Goal: Find specific page/section: Find specific page/section

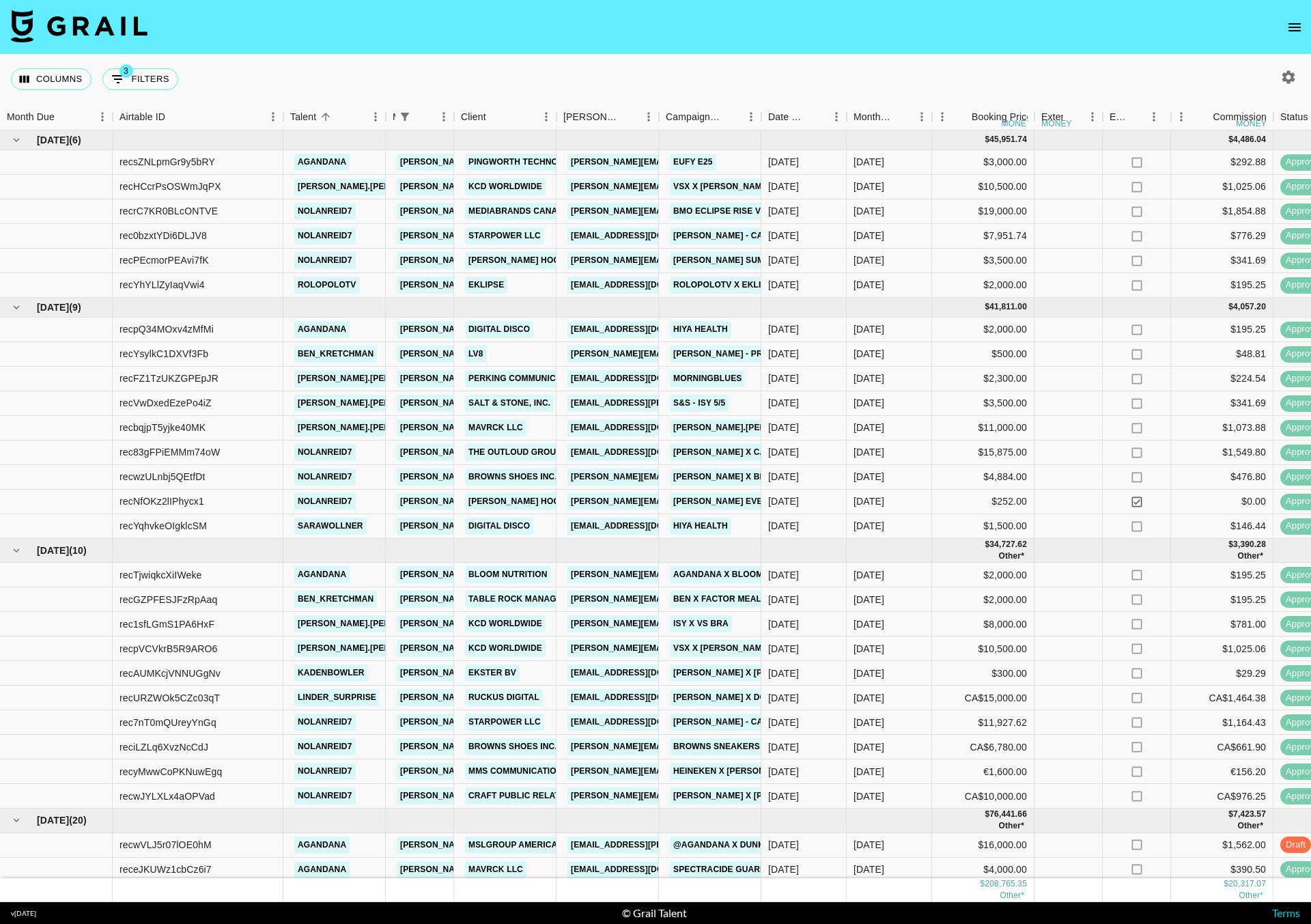
click at [1299, 30] on icon "open drawer" at bounding box center [1294, 27] width 16 height 16
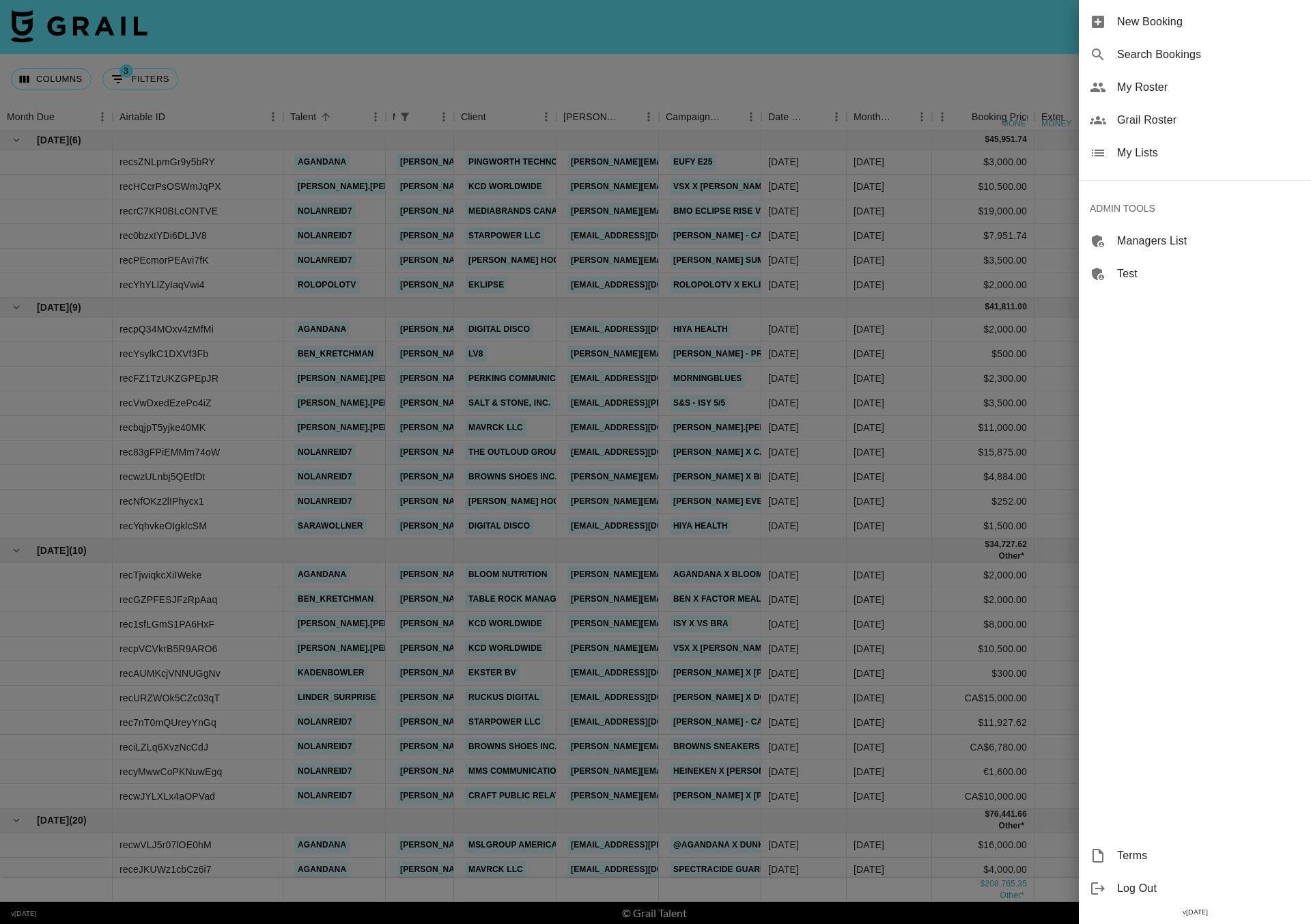
click at [1138, 112] on span "Grail Roster" at bounding box center [1208, 120] width 183 height 16
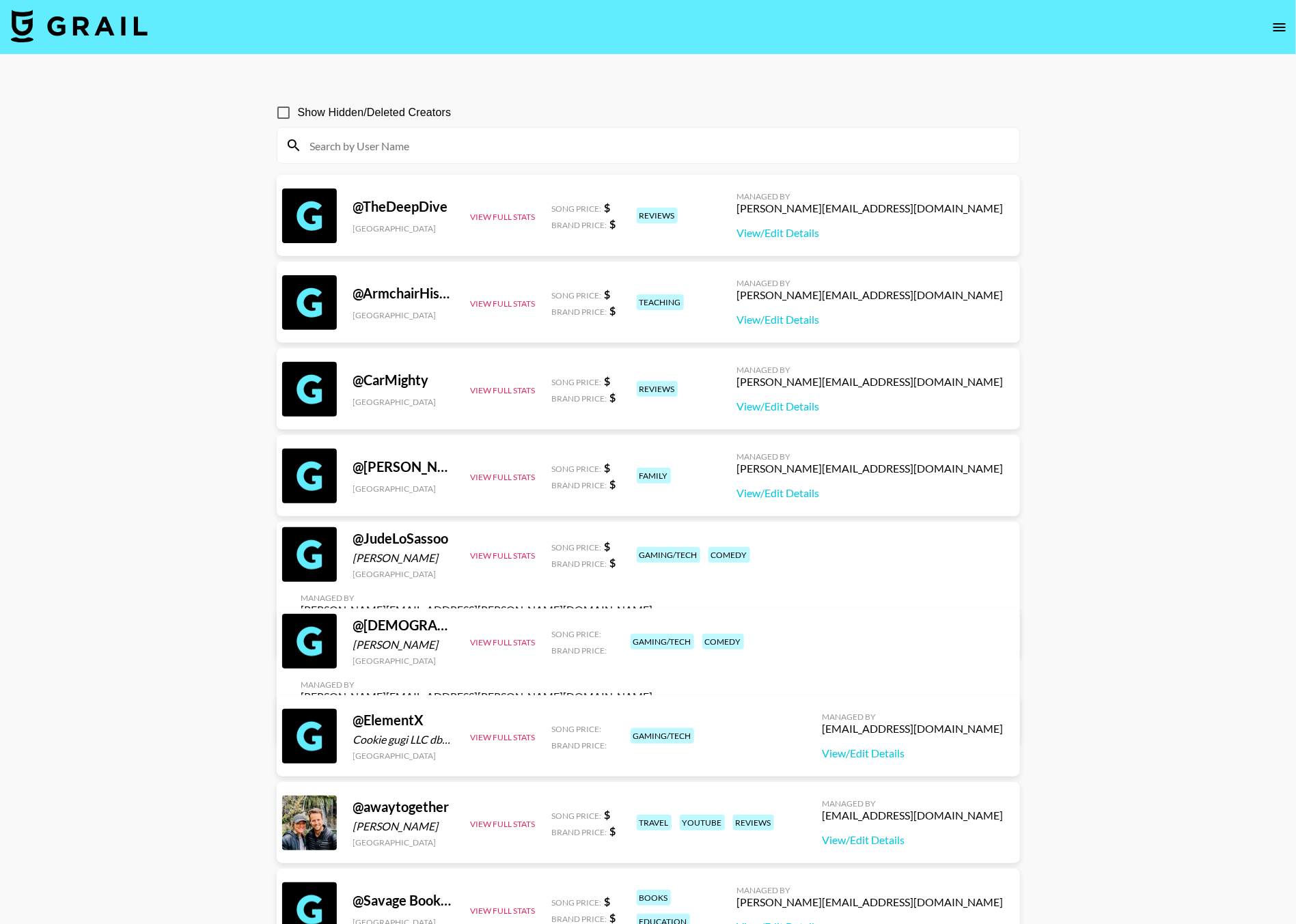
click at [383, 137] on input at bounding box center [657, 145] width 709 height 22
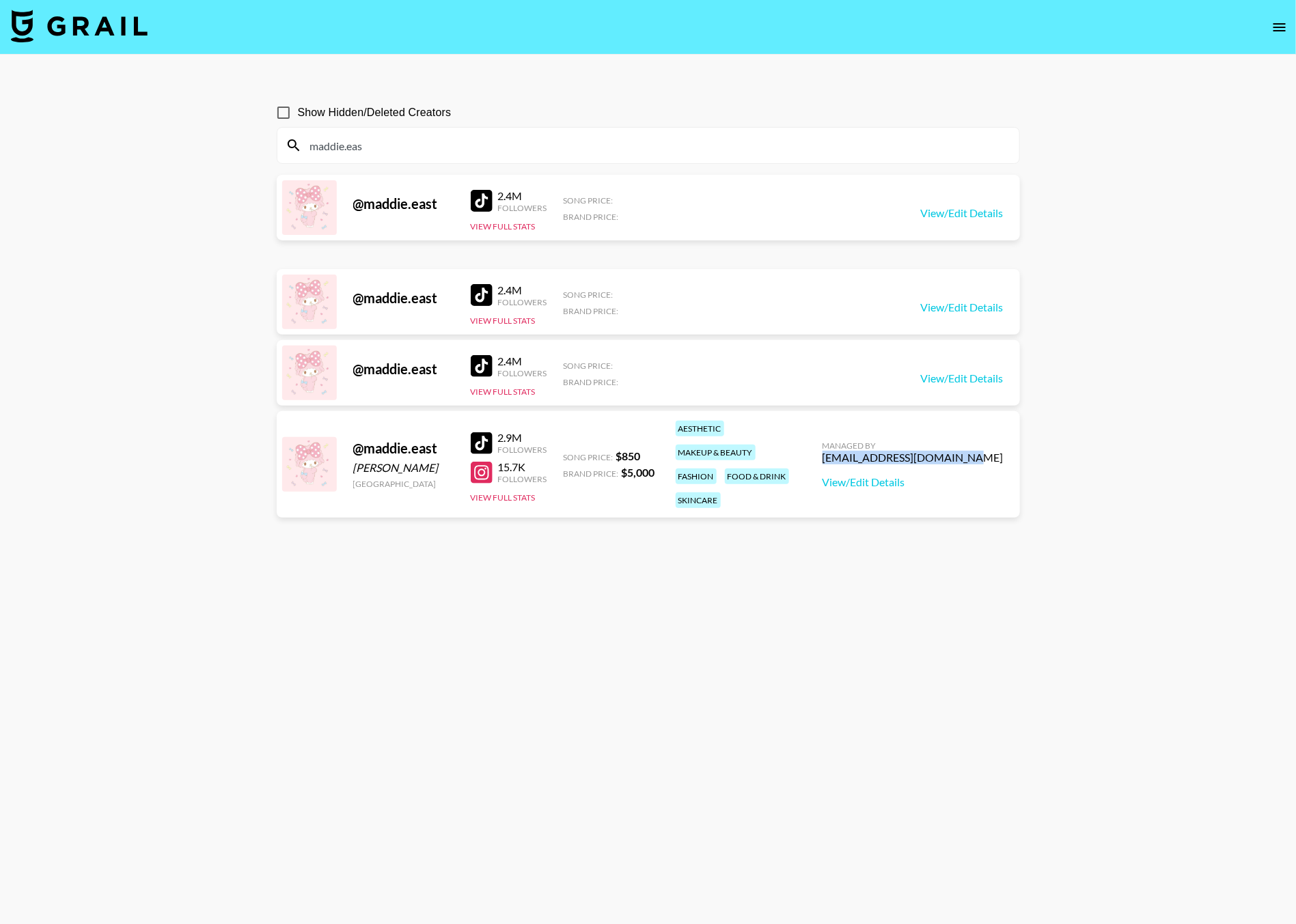
drag, startPoint x: 877, startPoint y: 452, endPoint x: 1004, endPoint y: 446, distance: 127.1
click at [1004, 446] on div "Managed By quaniece@grail-talent.com View/Edit Details" at bounding box center [913, 464] width 203 height 70
copy div "quaniece@grail-talent.com"
click at [379, 139] on input "maddie.eas" at bounding box center [657, 145] width 709 height 22
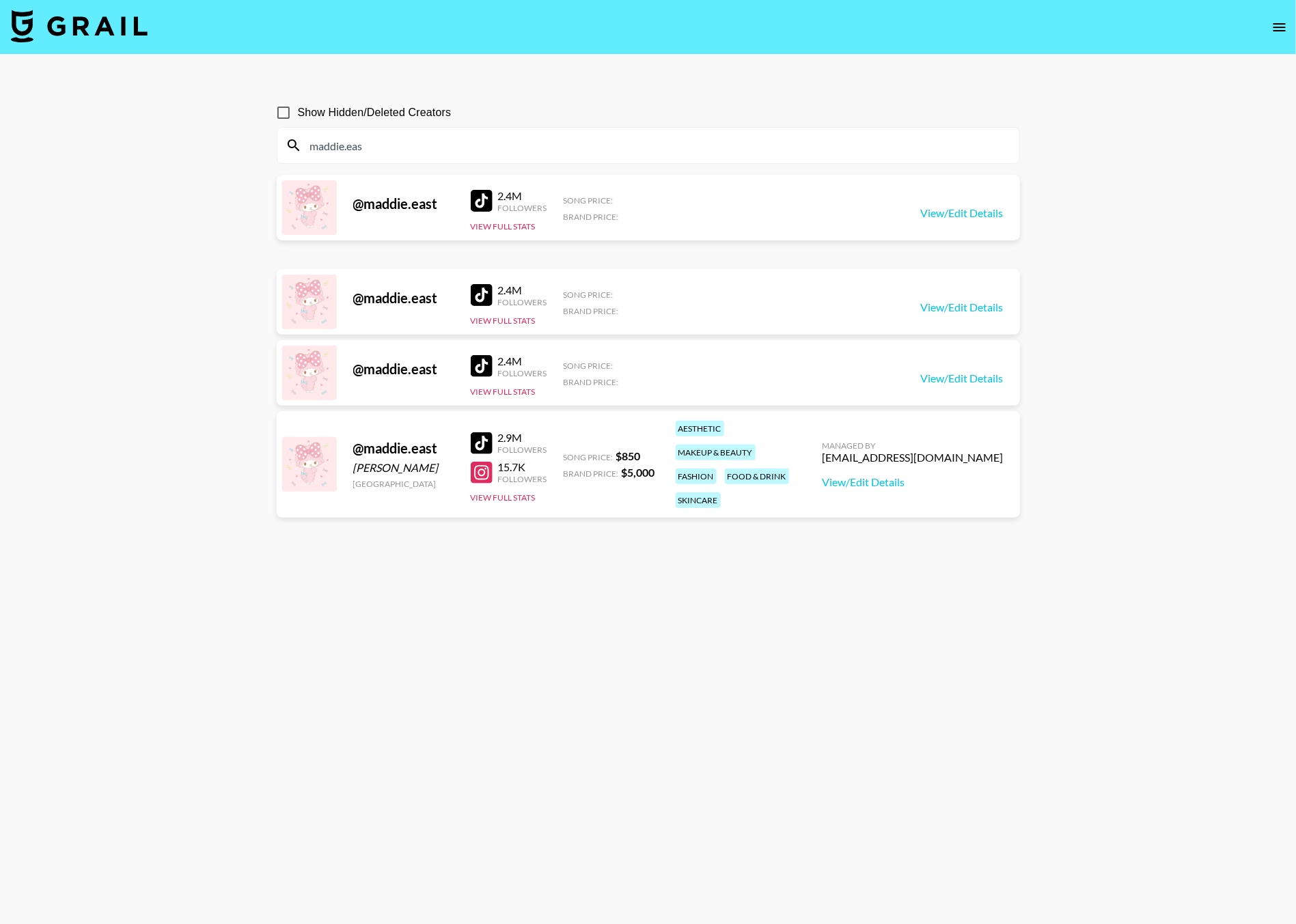
click at [379, 139] on input "maddie.eas" at bounding box center [657, 145] width 709 height 22
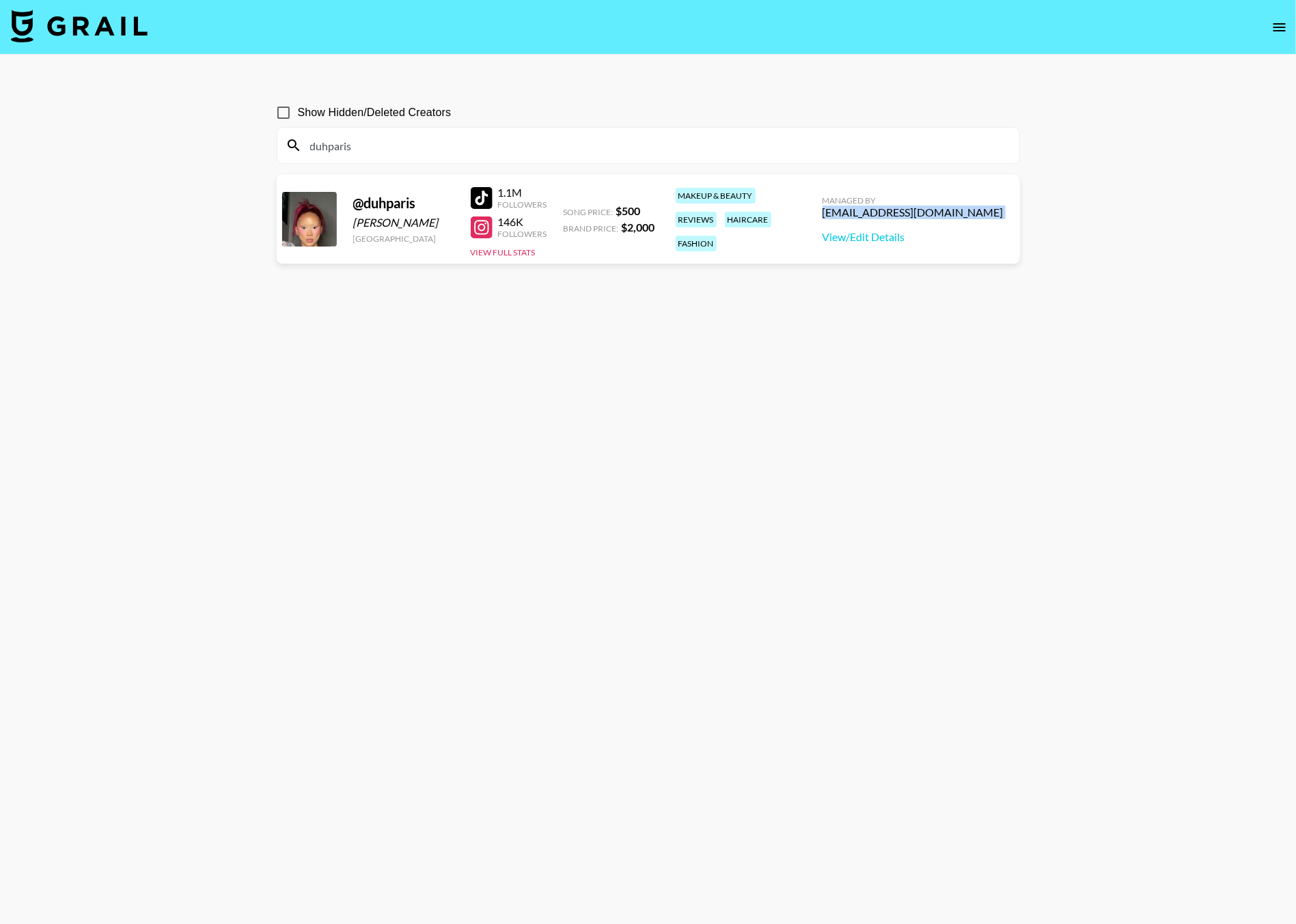
drag, startPoint x: 876, startPoint y: 208, endPoint x: 1015, endPoint y: 220, distance: 139.5
click at [1015, 220] on div "@ duhparis Paris Stine United States 1.1M Followers 146K Followers View Full St…" at bounding box center [648, 218] width 743 height 88
copy div "ehartney@grail-talent.com"
click at [355, 147] on input "duhparis" at bounding box center [657, 145] width 709 height 22
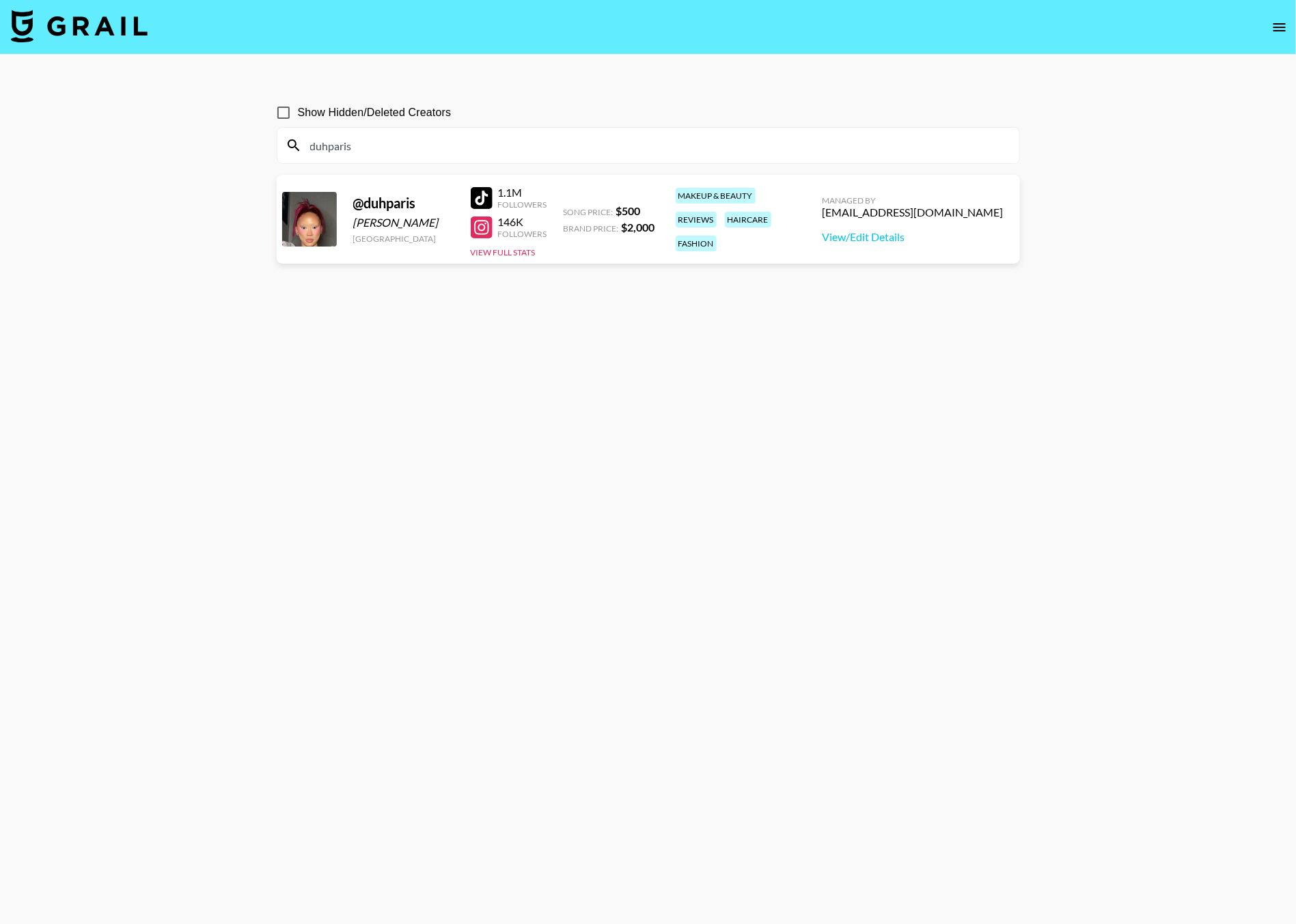
click at [355, 147] on input "duhparis" at bounding box center [657, 145] width 709 height 22
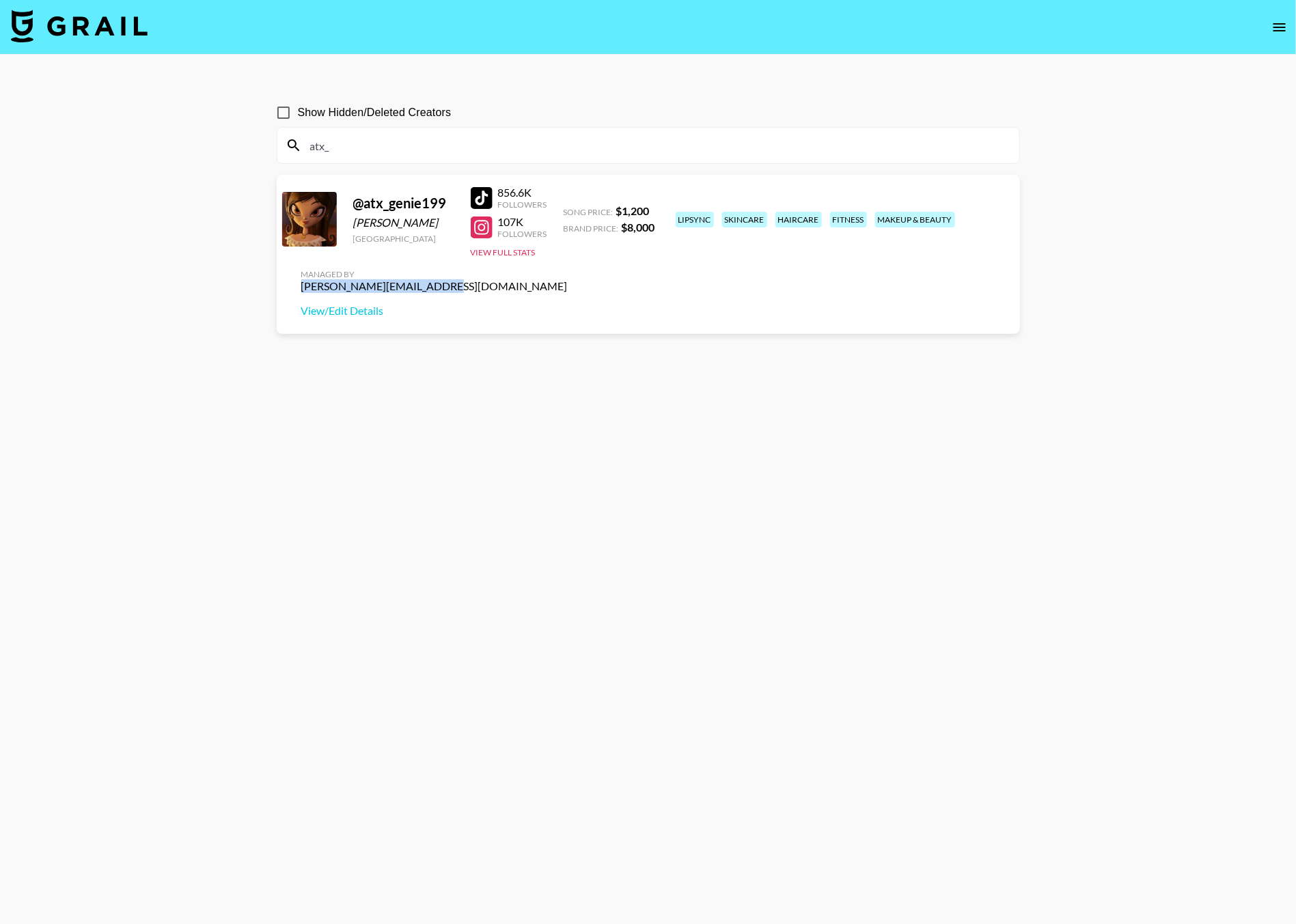
drag, startPoint x: 885, startPoint y: 213, endPoint x: 1020, endPoint y: 214, distance: 135.0
click at [1020, 215] on div "Show Hidden/Deleted Creators atx_ @ atx_genie199 Genie resendes United States 8…" at bounding box center [648, 495] width 765 height 815
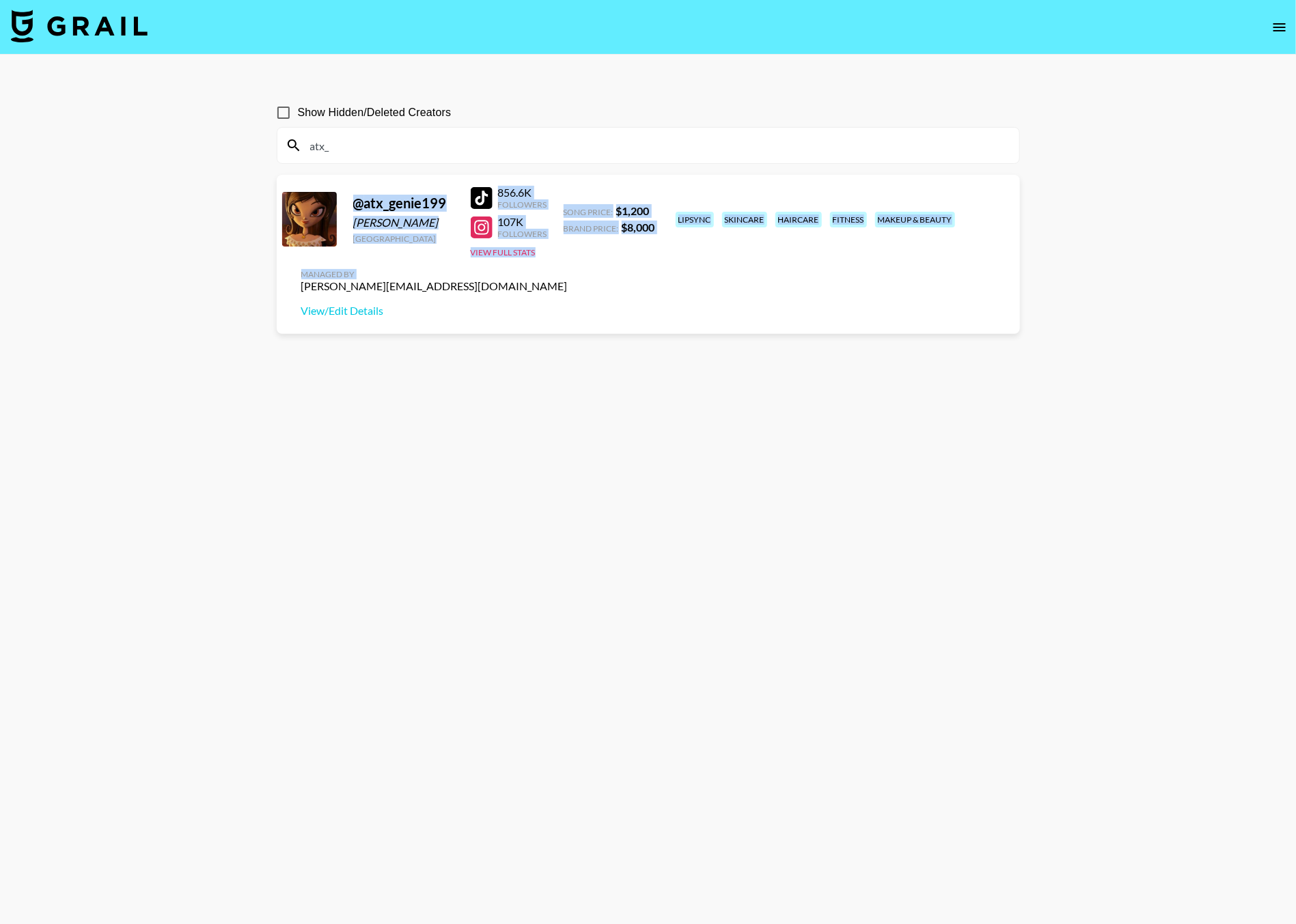
copy div "@ atx_genie199 Genie resendes United States 856.6K Followers 107K Followers Vie…"
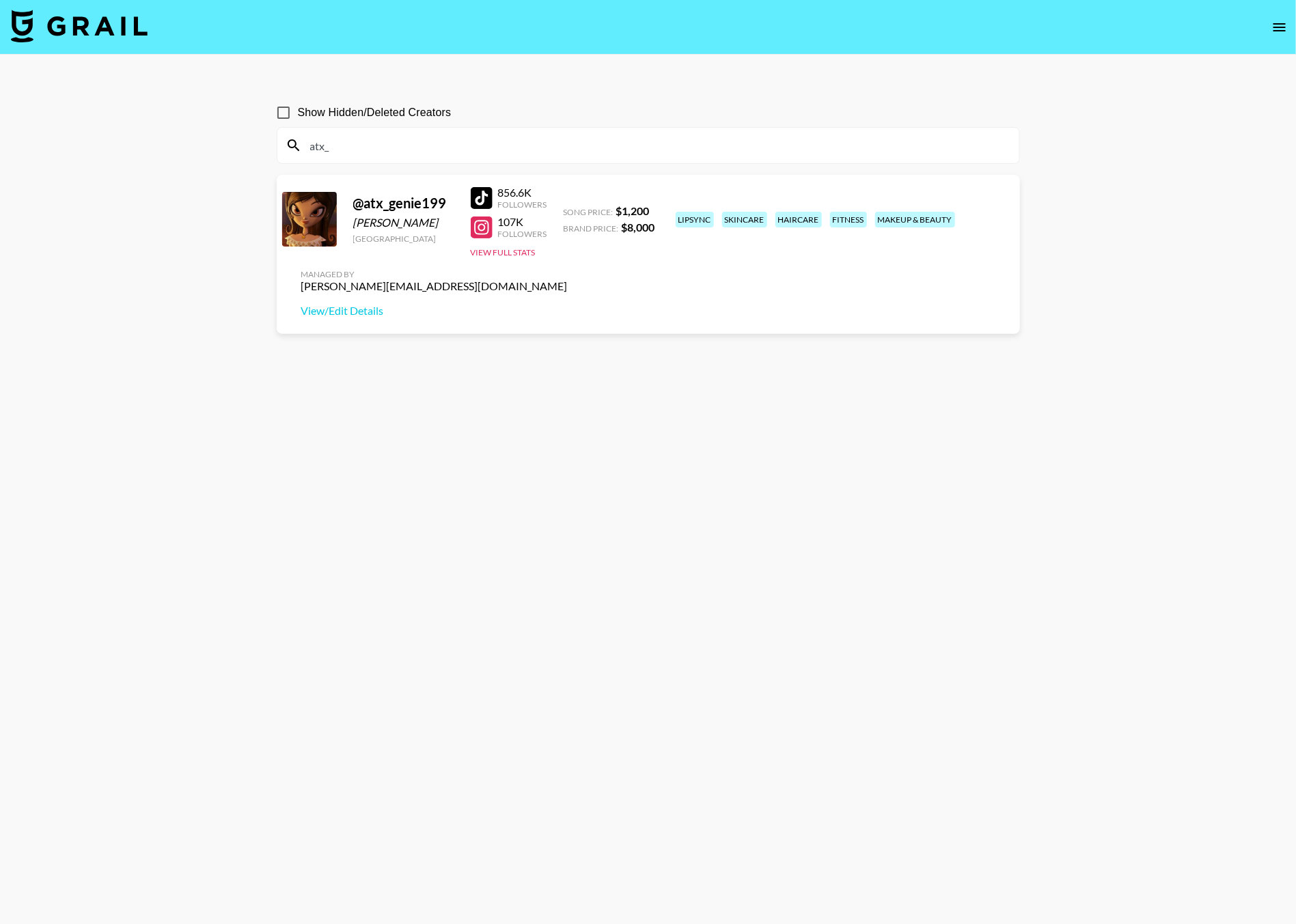
click at [567, 279] on div "lilyrose@grail-talent.com" at bounding box center [434, 286] width 266 height 13
drag, startPoint x: 882, startPoint y: 215, endPoint x: 1004, endPoint y: 213, distance: 122.0
click at [579, 258] on div "Managed By lilyrose@grail-talent.com View/Edit Details" at bounding box center [434, 293] width 288 height 70
copy div "lilyrose@grail-talent.com"
click at [342, 148] on input "atx_" at bounding box center [657, 145] width 709 height 22
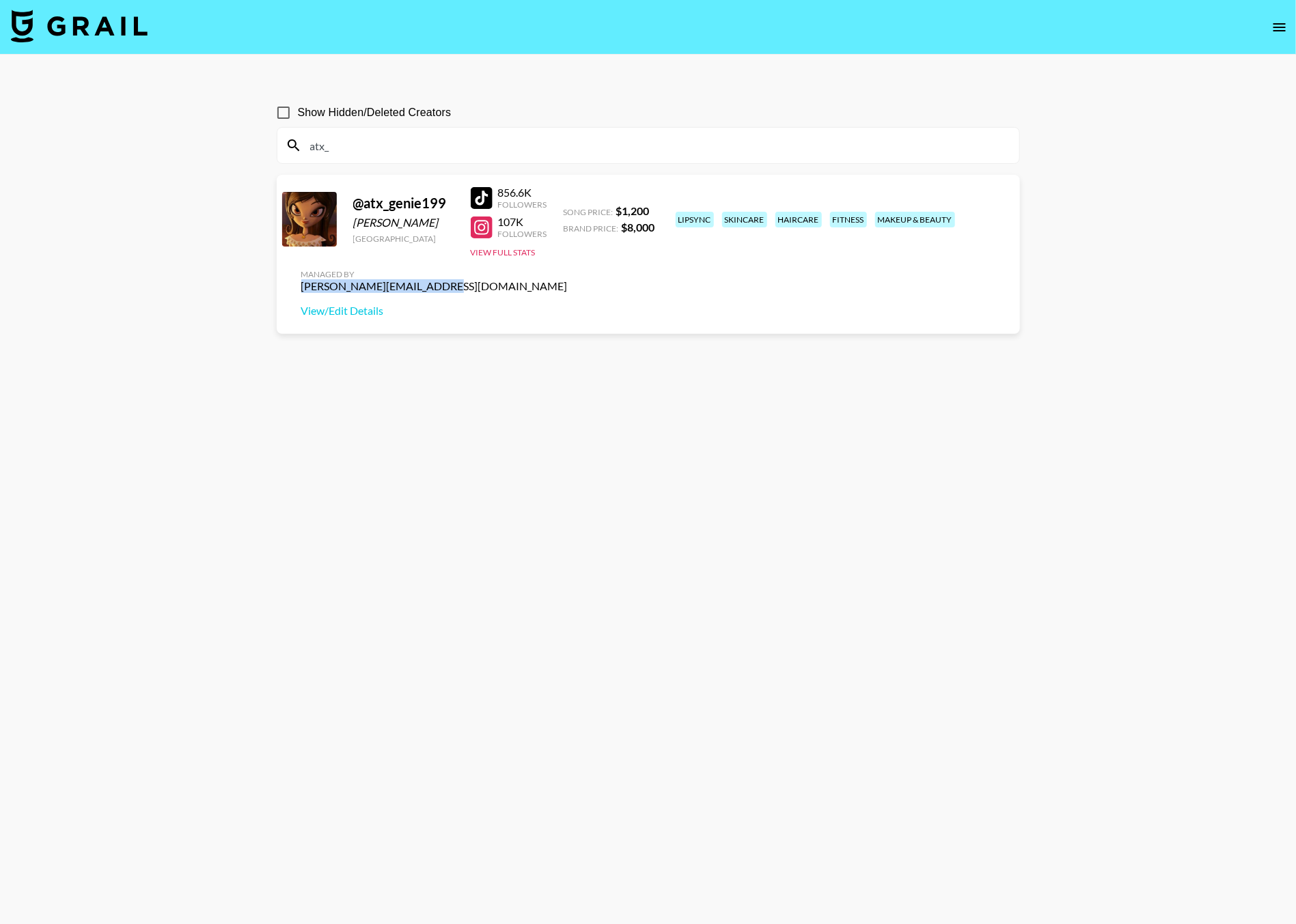
click at [342, 148] on input "atx_" at bounding box center [657, 145] width 709 height 22
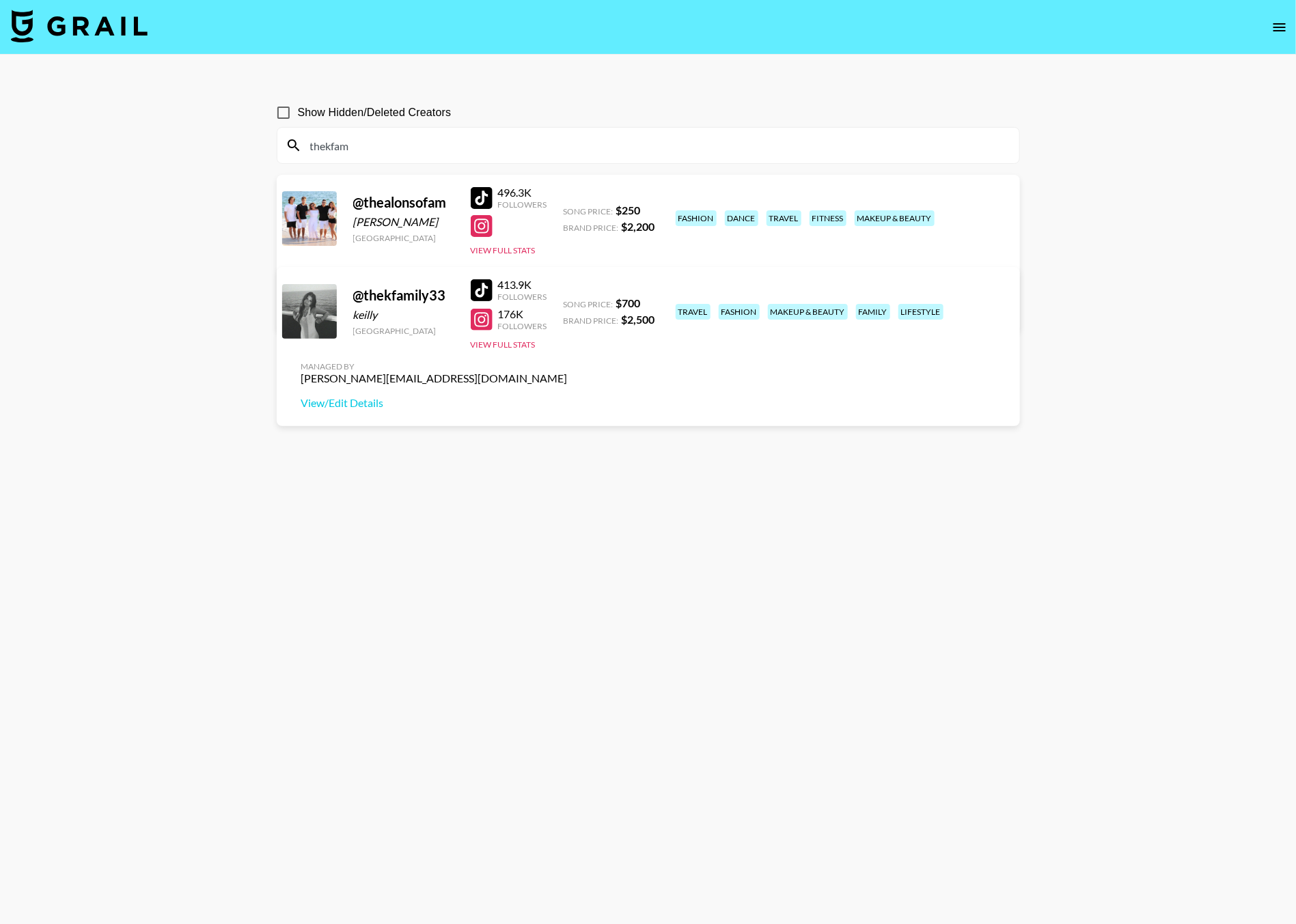
drag, startPoint x: 892, startPoint y: 306, endPoint x: 985, endPoint y: 305, distance: 93.0
click at [567, 371] on div "archie@grail-talent.com" at bounding box center [434, 378] width 266 height 13
drag, startPoint x: 1002, startPoint y: 304, endPoint x: 885, endPoint y: 302, distance: 117.0
click at [579, 350] on div "Managed By archie@grail-talent.com View/Edit Details" at bounding box center [434, 386] width 288 height 70
copy div "archie@grail-talent.com"
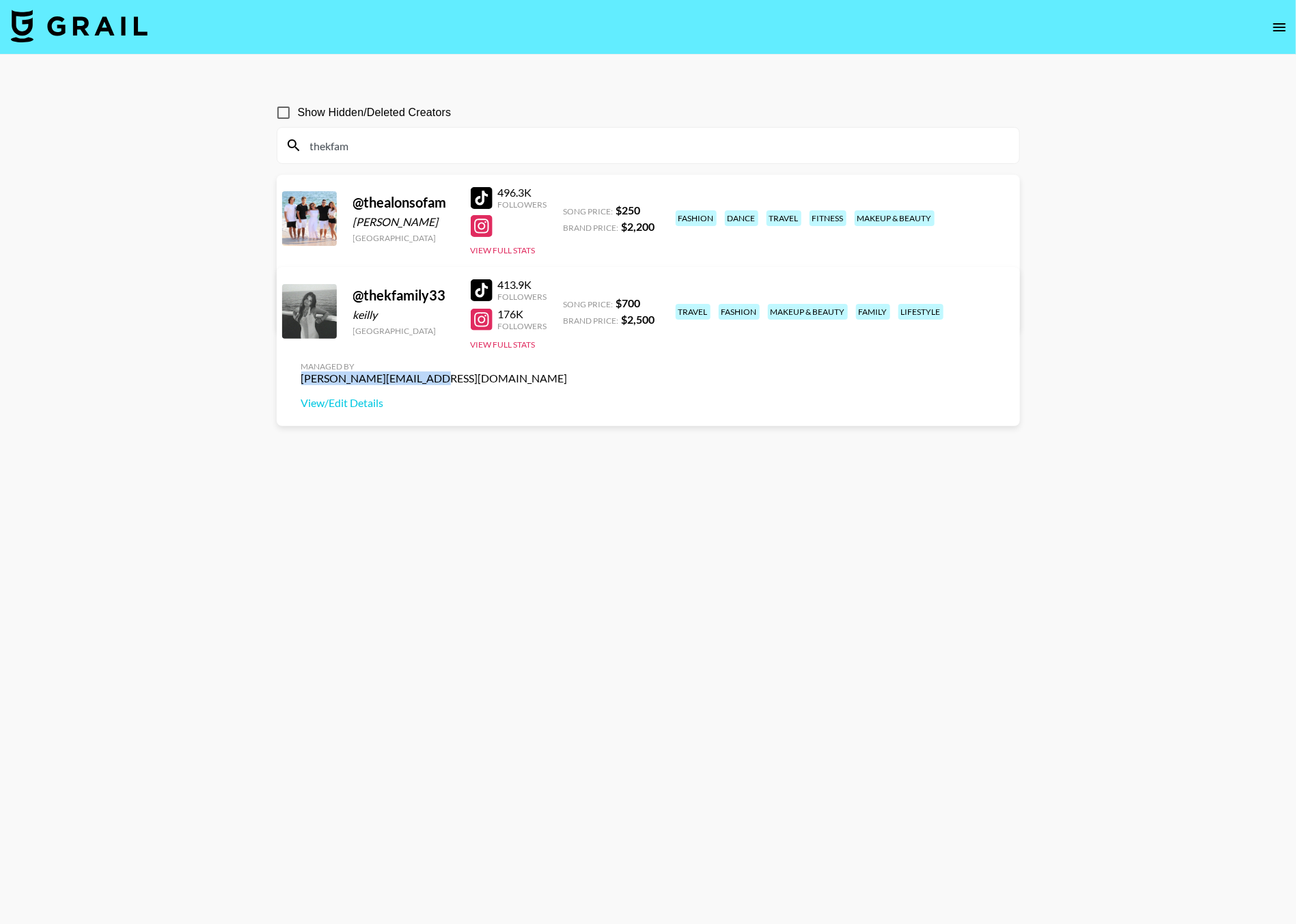
click at [353, 149] on input "thekfam" at bounding box center [657, 145] width 709 height 22
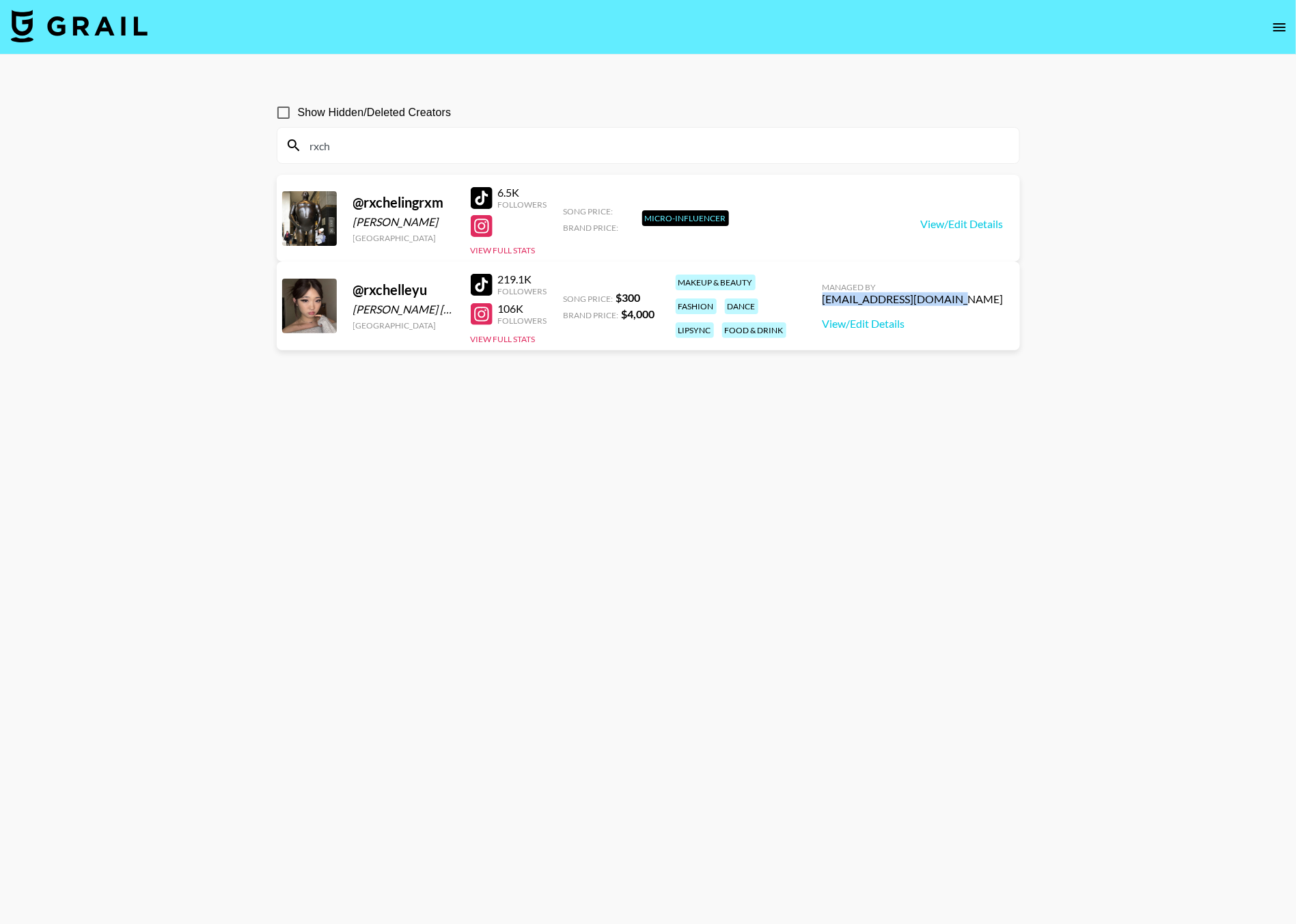
drag, startPoint x: 888, startPoint y: 304, endPoint x: 1002, endPoint y: 301, distance: 114.0
click at [1002, 301] on div "camila@grail-talent.com" at bounding box center [913, 299] width 181 height 13
copy div "camila@grail-talent.com"
click at [332, 149] on input "rxch" at bounding box center [657, 145] width 709 height 22
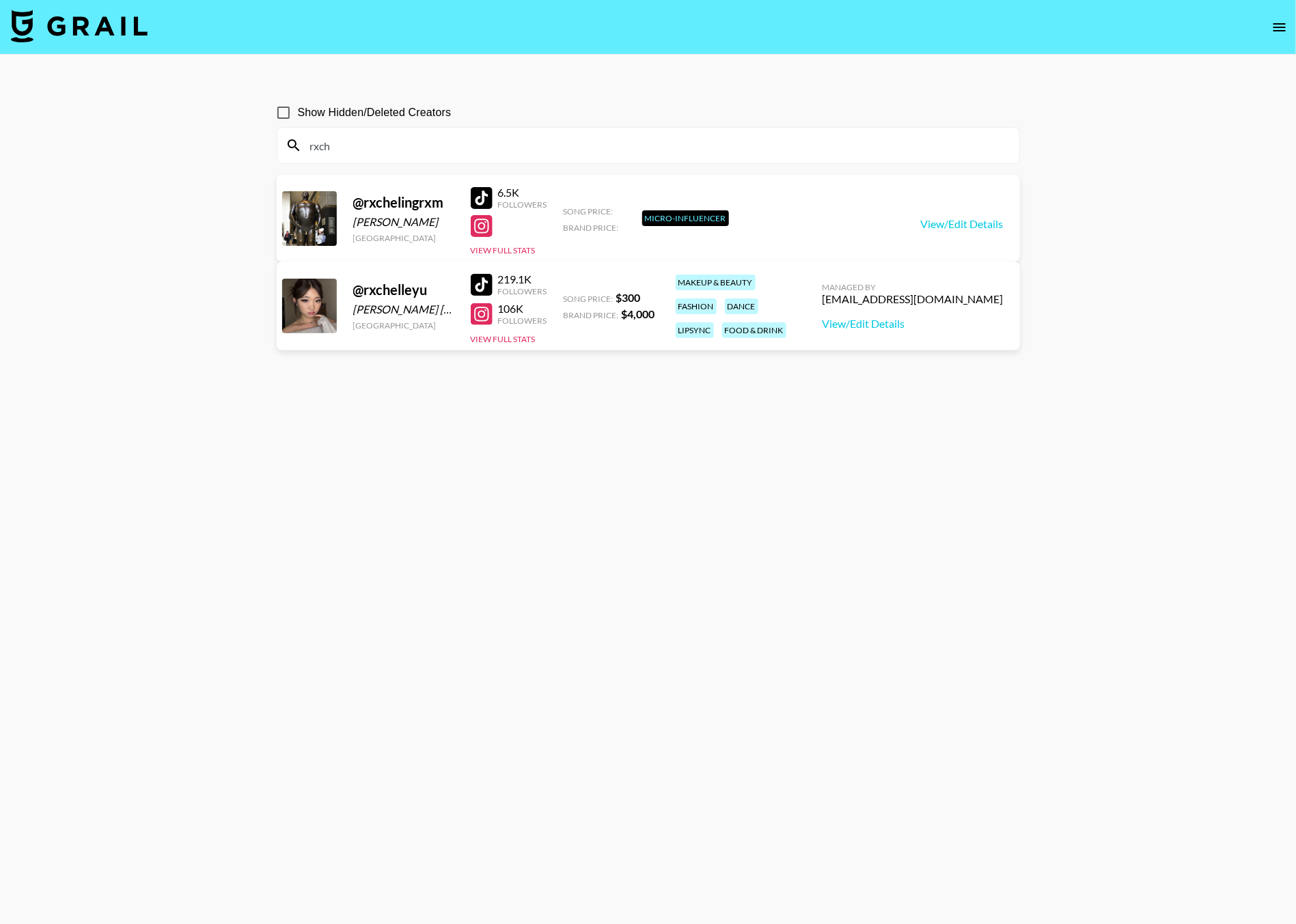
click at [332, 149] on input "rxch" at bounding box center [657, 145] width 709 height 22
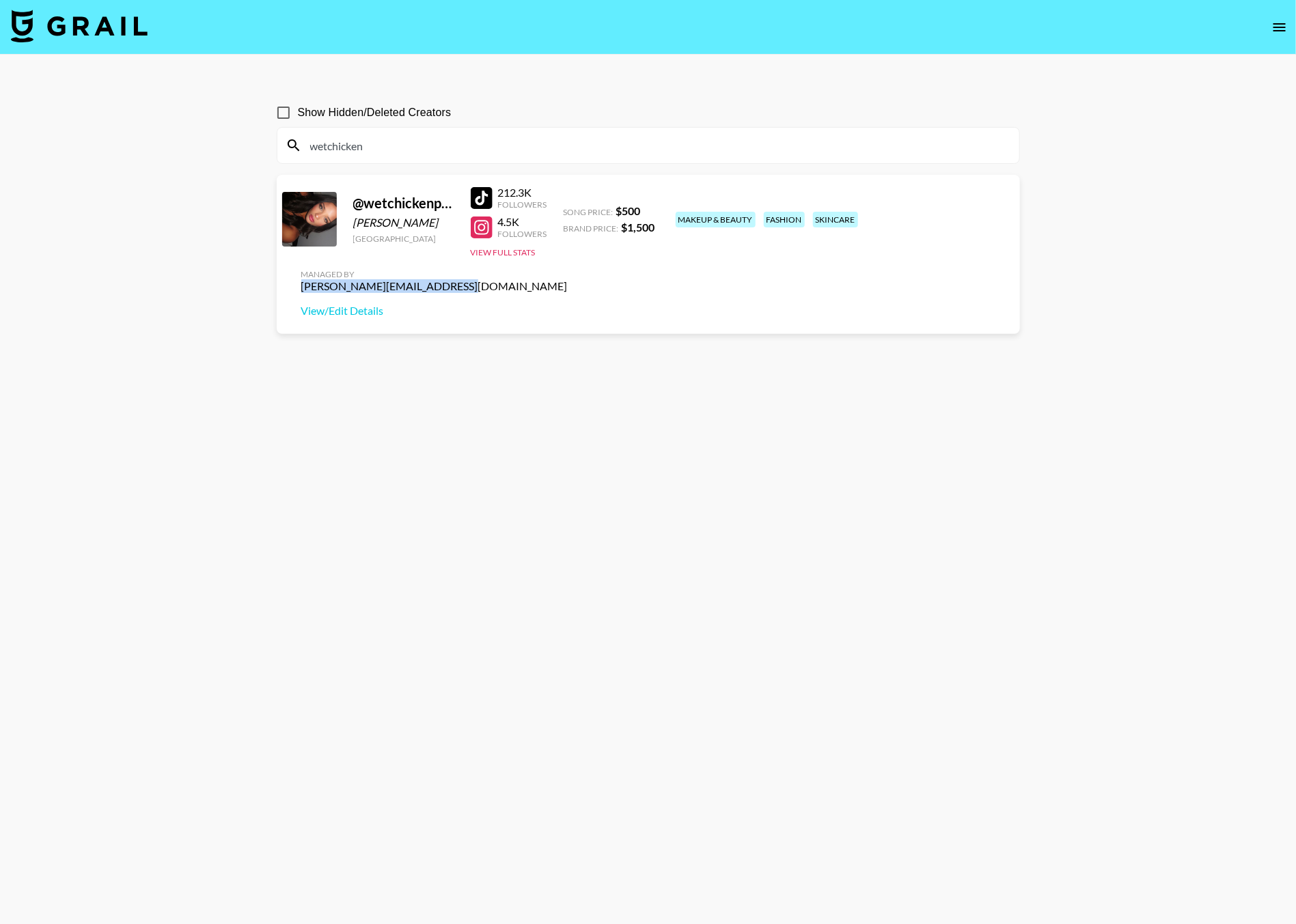
drag, startPoint x: 867, startPoint y: 211, endPoint x: 1016, endPoint y: 214, distance: 149.0
click at [1016, 213] on div "@ wetchickenpapisauce Amery Kate Perron United States 212.3K Followers 4.5K Fol…" at bounding box center [648, 255] width 743 height 160
copy div "laura_clark@grail-talent.com"
click at [340, 149] on input "wetchicken" at bounding box center [657, 145] width 709 height 22
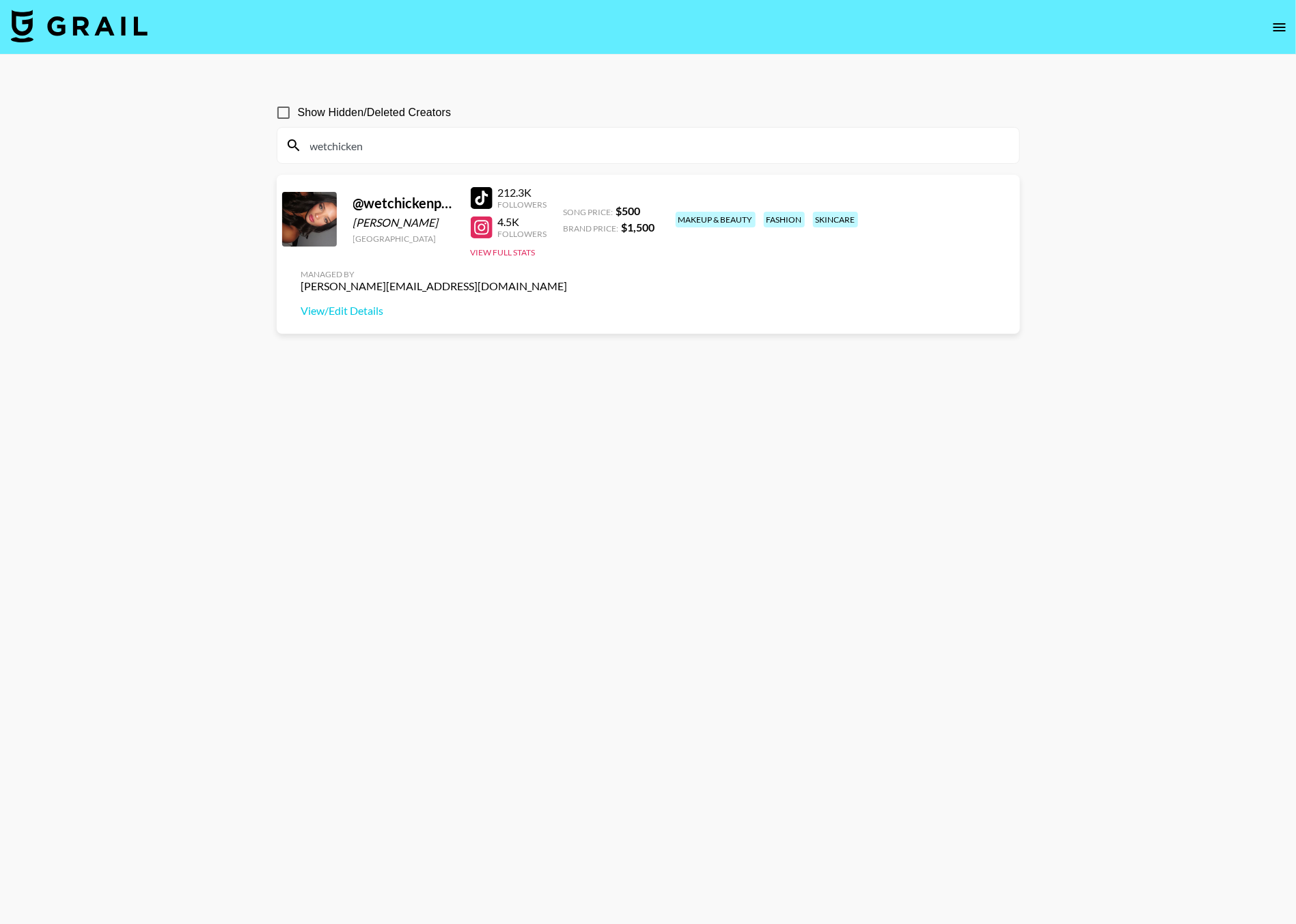
click at [340, 149] on input "wetchicken" at bounding box center [657, 145] width 709 height 22
type input "rantwith"
drag, startPoint x: 853, startPoint y: 212, endPoint x: 1019, endPoint y: 213, distance: 166.0
click at [1019, 213] on div "@ rantwithmadi Madison Wood United States 117.8K Followers View Full Stats Song…" at bounding box center [648, 253] width 743 height 157
copy div "anne.narlesky@grail-talent.com"
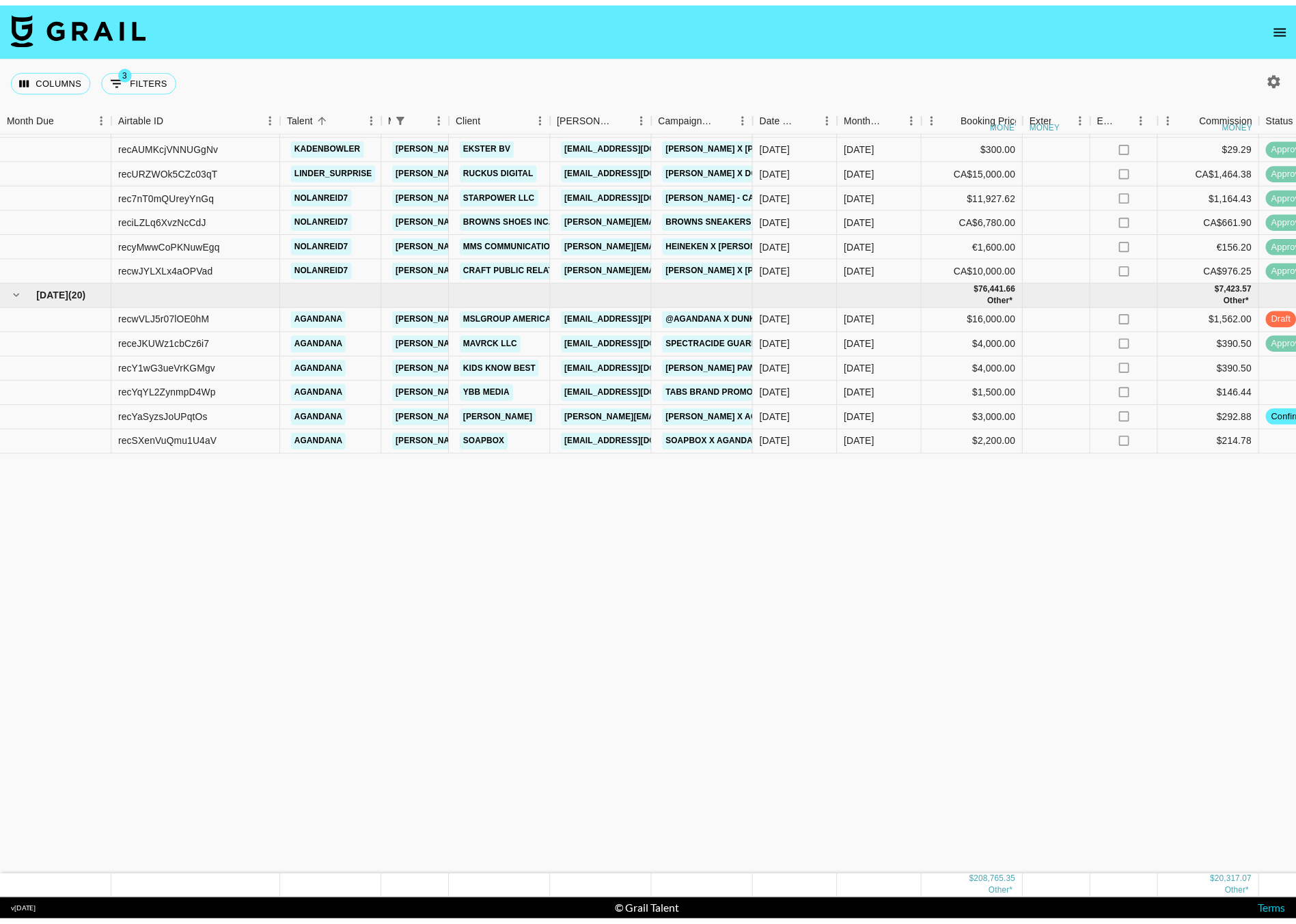
scroll to position [577, 0]
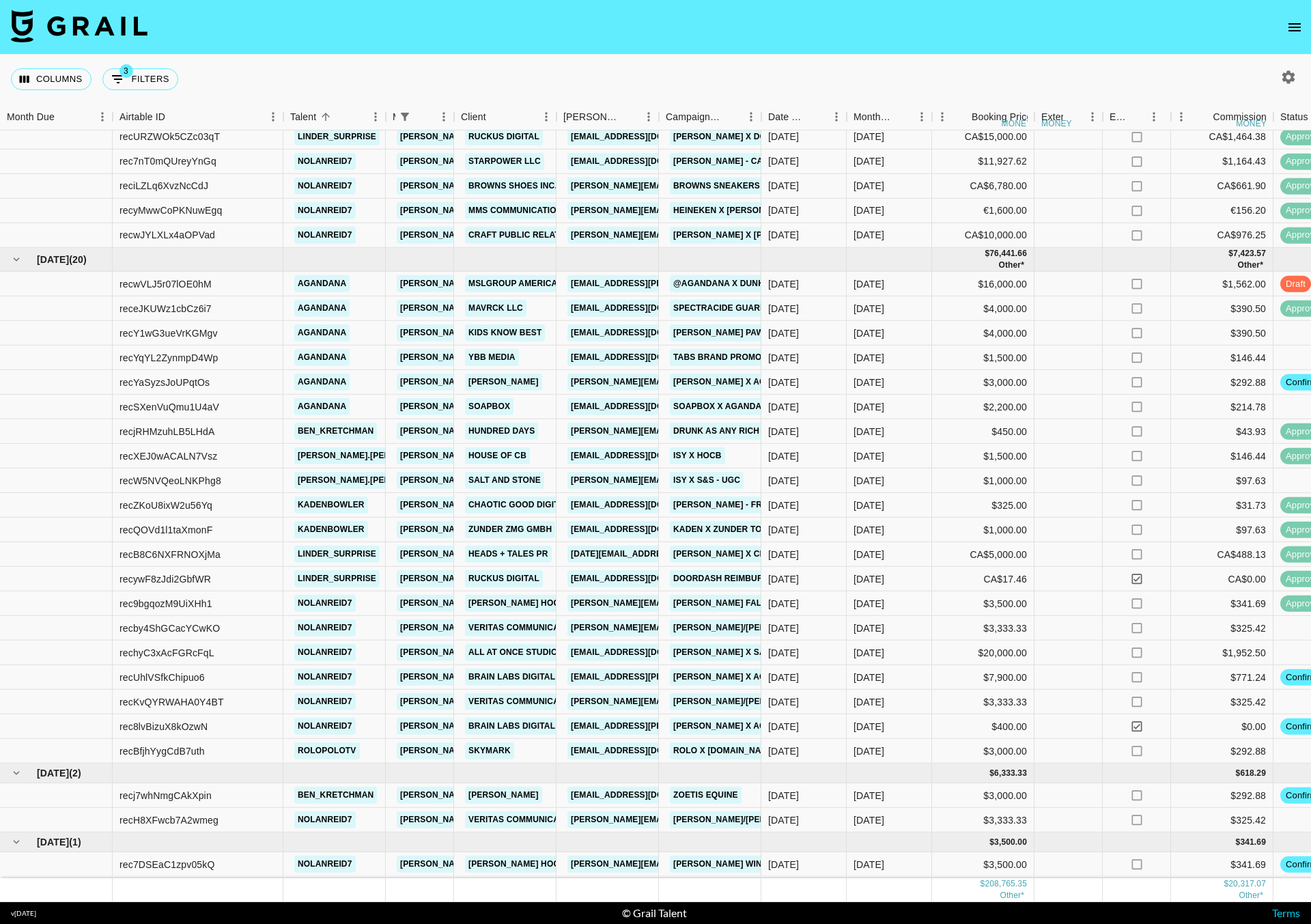
click at [1288, 34] on icon "open drawer" at bounding box center [1294, 27] width 16 height 16
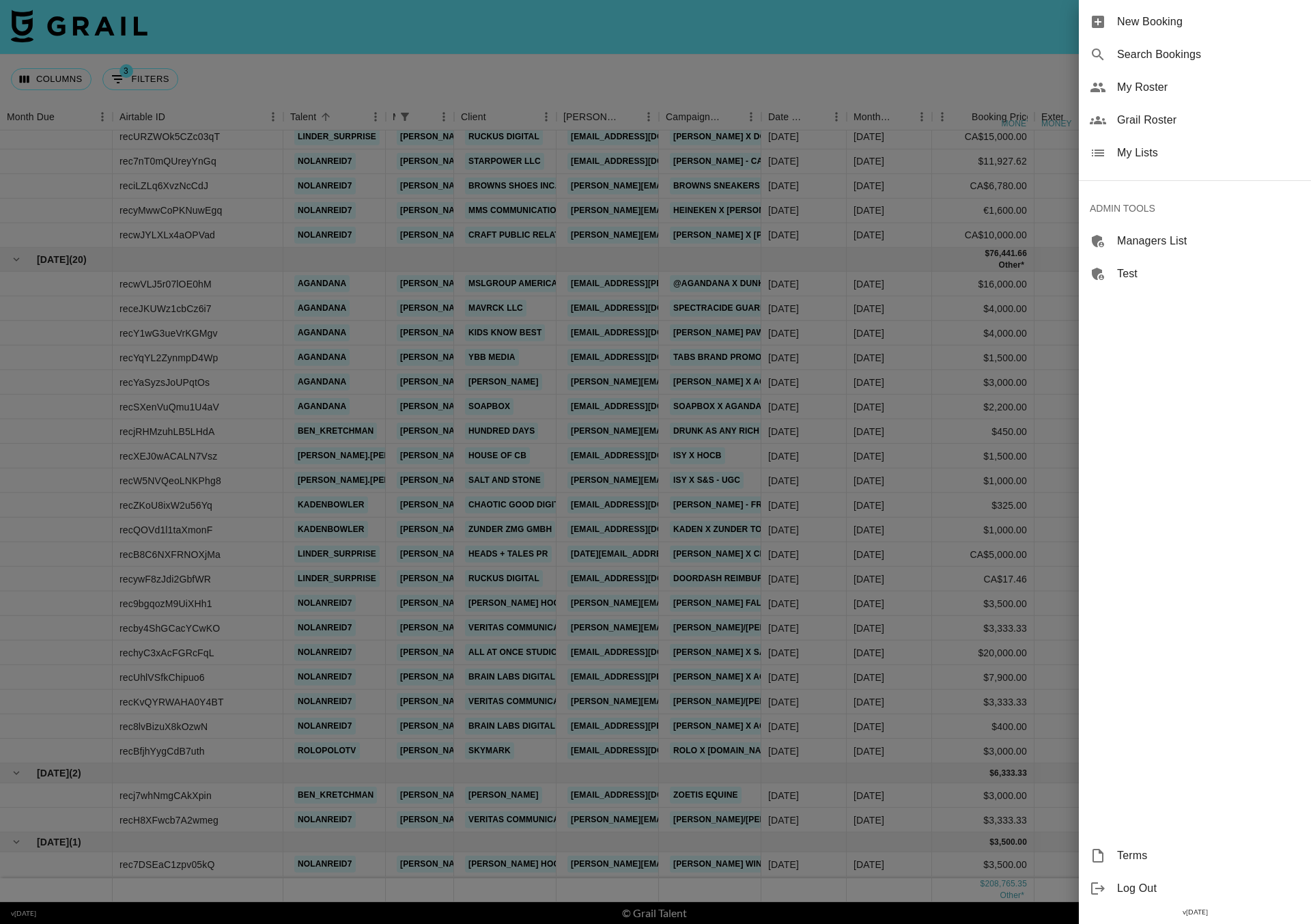
click at [1292, 28] on div at bounding box center [656, 462] width 1311 height 924
click at [1297, 26] on div at bounding box center [656, 462] width 1311 height 924
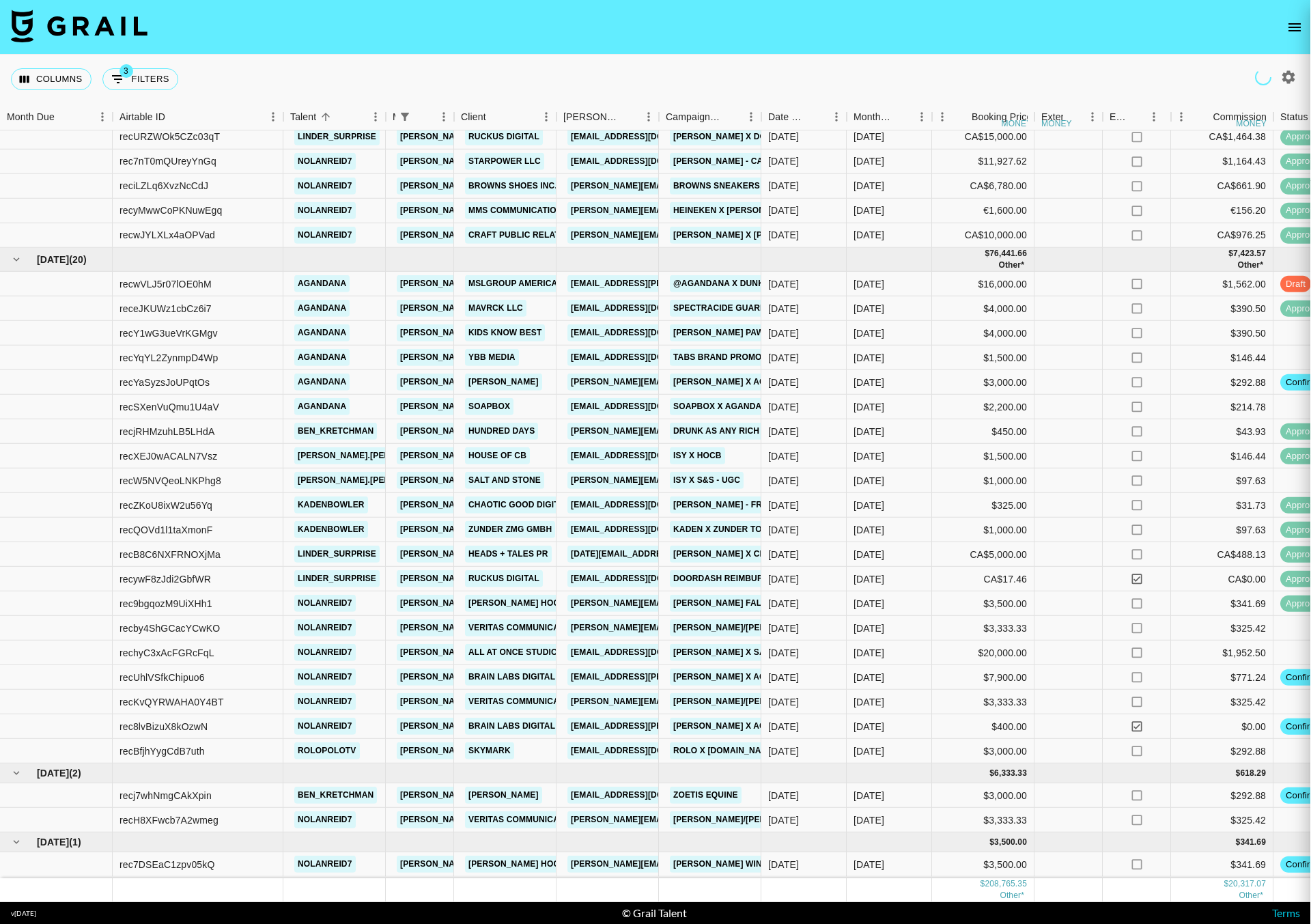
click at [1289, 28] on div at bounding box center [656, 462] width 1311 height 924
click at [1301, 28] on icon "open drawer" at bounding box center [1294, 27] width 16 height 16
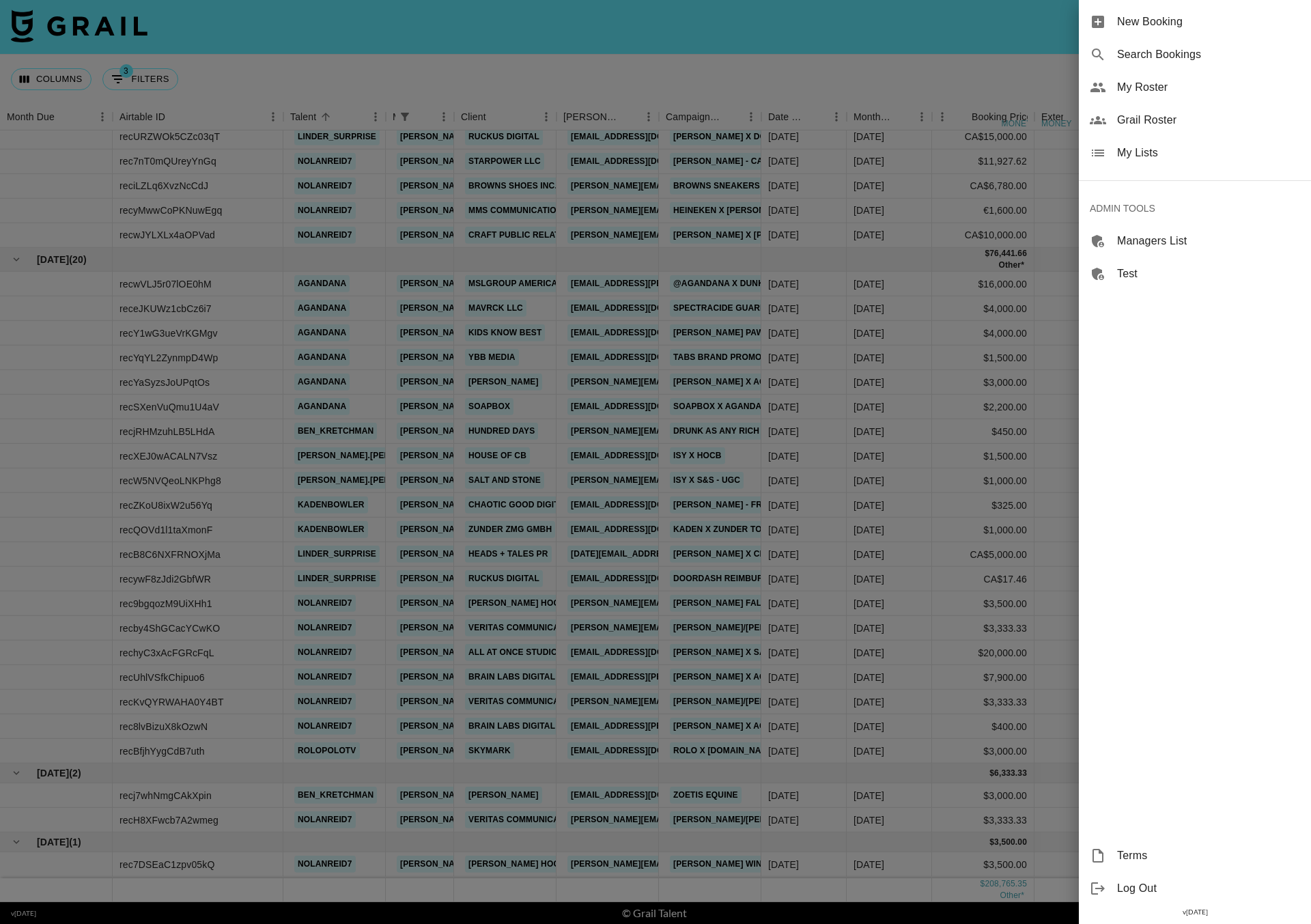
click at [1141, 93] on span "My Roster" at bounding box center [1208, 86] width 183 height 16
